Goal: Ask a question

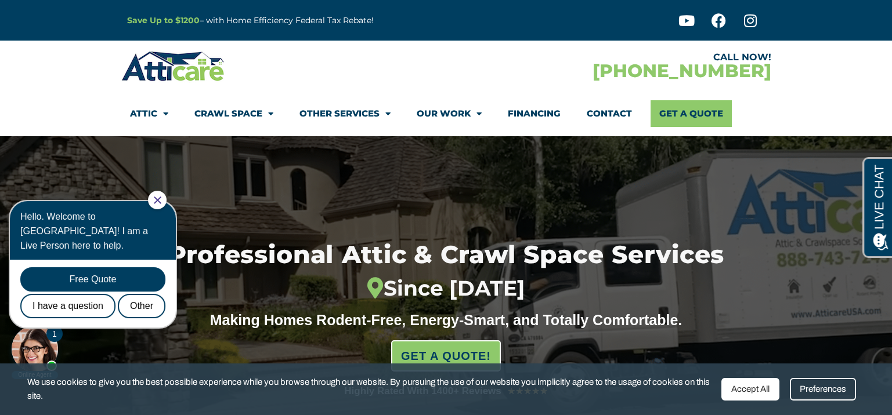
click at [742, 390] on div "Accept All" at bounding box center [750, 389] width 58 height 23
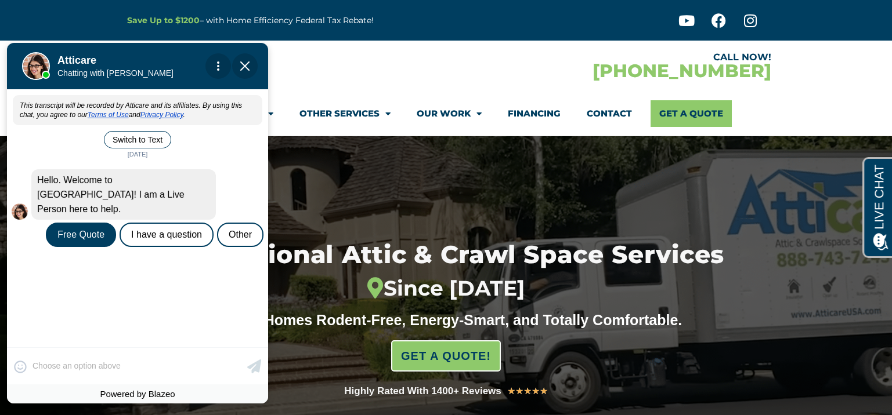
click at [75, 224] on div "Free Quote" at bounding box center [81, 235] width 70 height 24
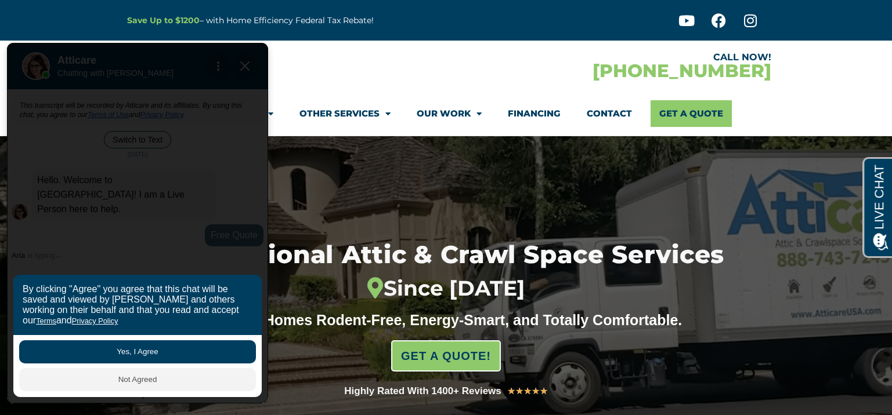
click at [144, 351] on button "Yes, I Agree" at bounding box center [137, 352] width 237 height 23
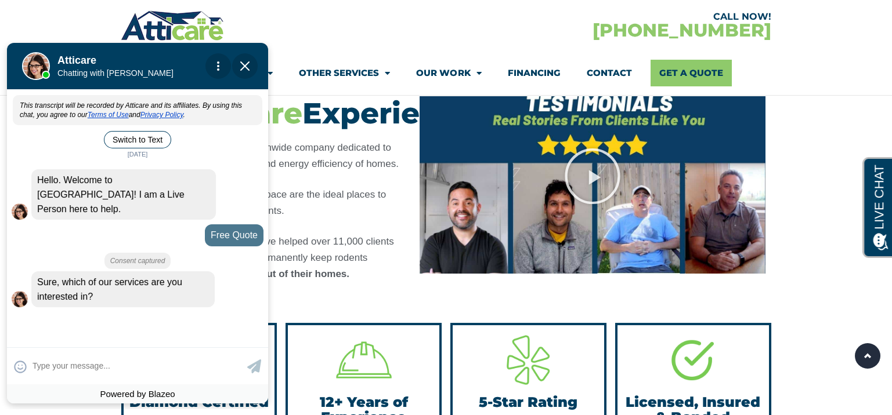
scroll to position [928, 0]
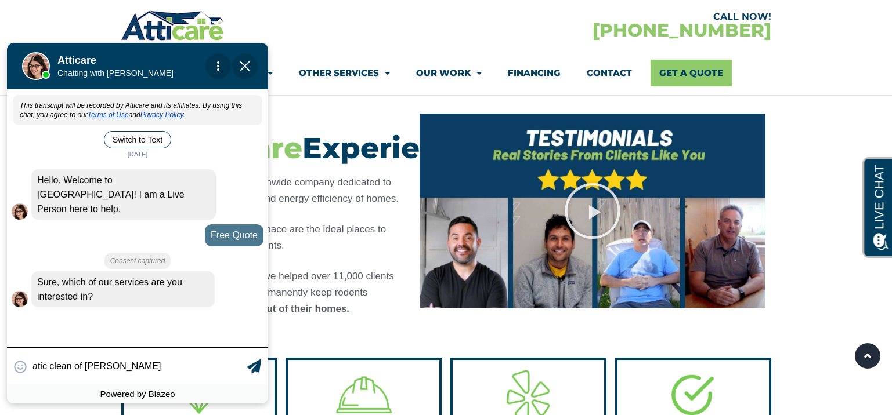
type input "atic clean of rodent"
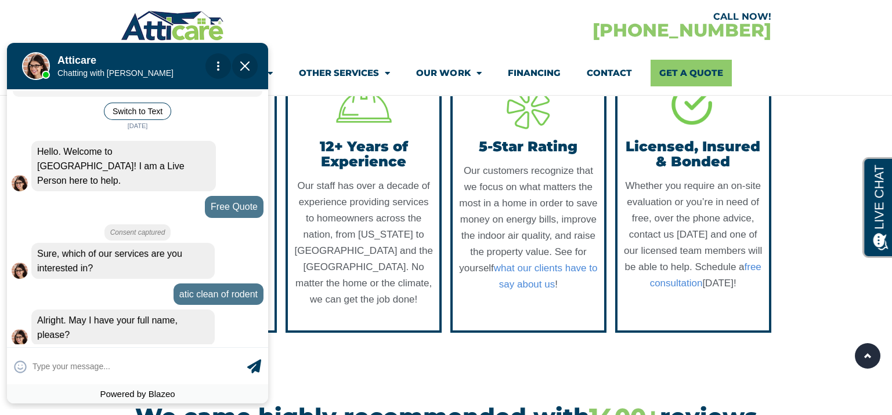
scroll to position [29, 0]
click at [54, 367] on input "text" at bounding box center [138, 366] width 212 height 23
type input "c"
type input "Capt Cam"
click at [253, 364] on icon at bounding box center [254, 367] width 14 height 14
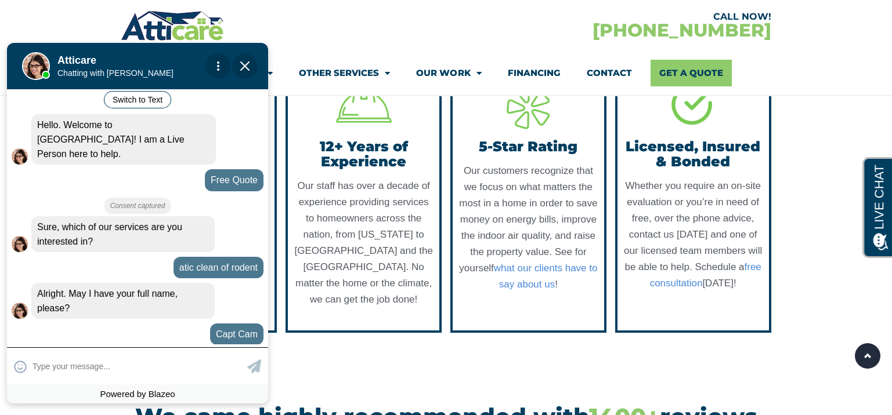
scroll to position [96, 0]
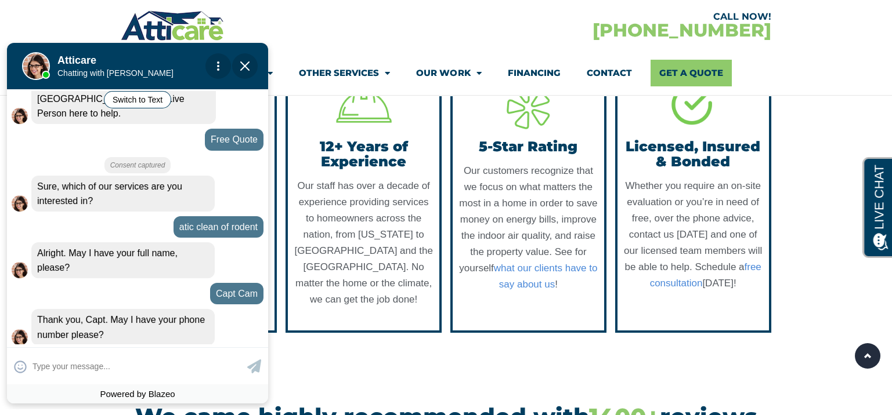
click at [243, 64] on img "Close Chat" at bounding box center [244, 65] width 9 height 9
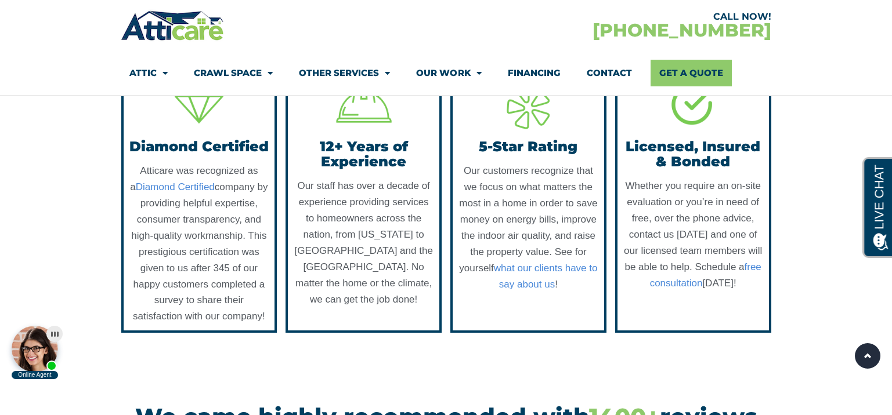
click at [88, 182] on section "Diamond Certified Atticare was recognized as a Diamond Certified company by pro…" at bounding box center [446, 200] width 892 height 301
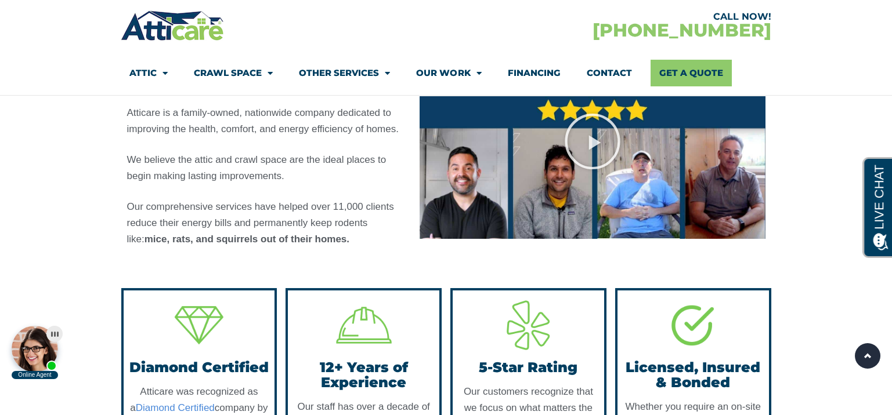
scroll to position [986, 0]
